Goal: Information Seeking & Learning: Learn about a topic

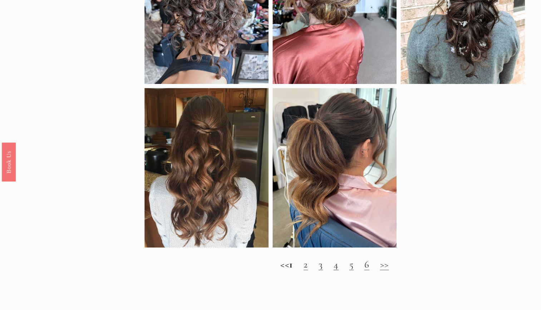
scroll to position [490, 0]
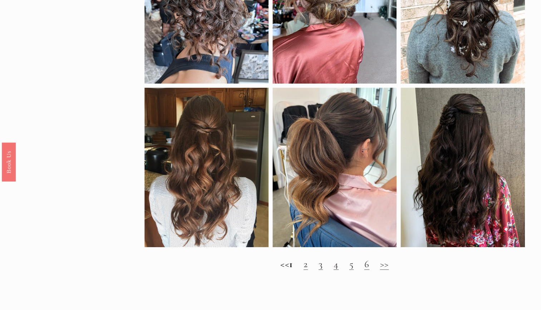
click at [315, 270] on h2 "<< 1 2 3 4 5 6 >>" at bounding box center [334, 264] width 380 height 11
click at [308, 270] on link "2" at bounding box center [306, 264] width 4 height 12
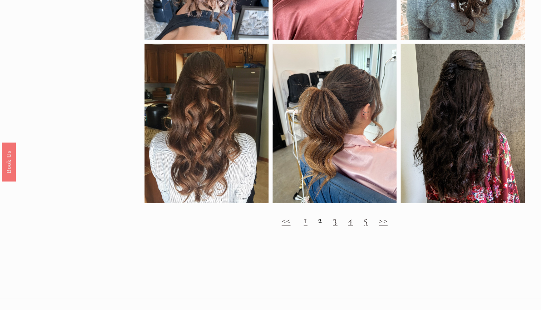
scroll to position [535, 0]
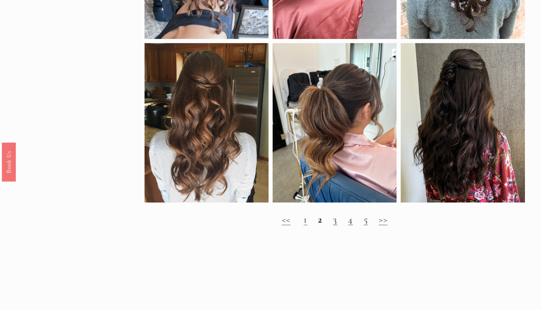
click at [336, 226] on link "3" at bounding box center [335, 219] width 4 height 12
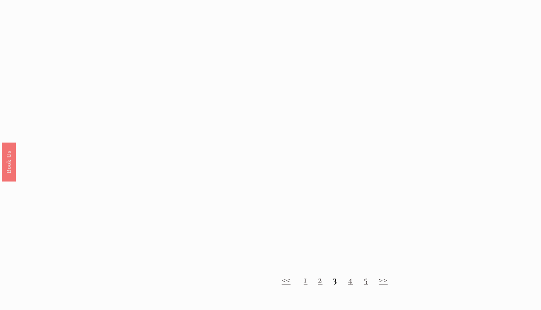
scroll to position [609, 0]
